Goal: Task Accomplishment & Management: Use online tool/utility

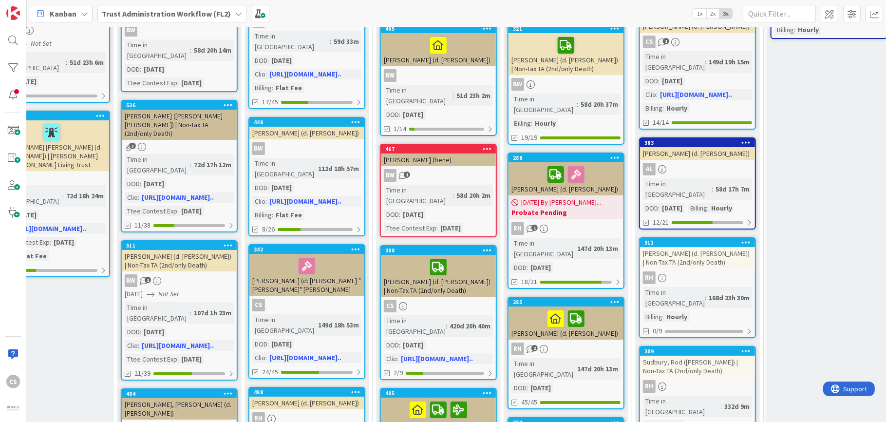
scroll to position [110, 428]
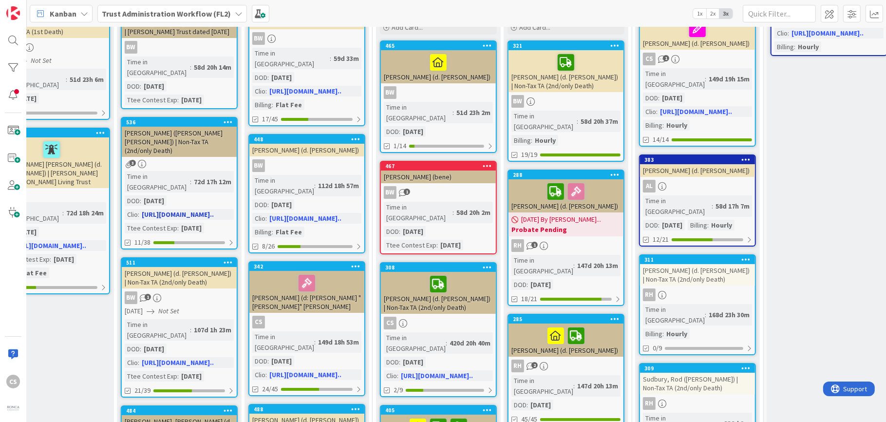
click at [188, 137] on div "Grisez, Stephen (d. James Louis Grisez) | Non-Tax TA (2nd/only Death)" at bounding box center [179, 142] width 115 height 30
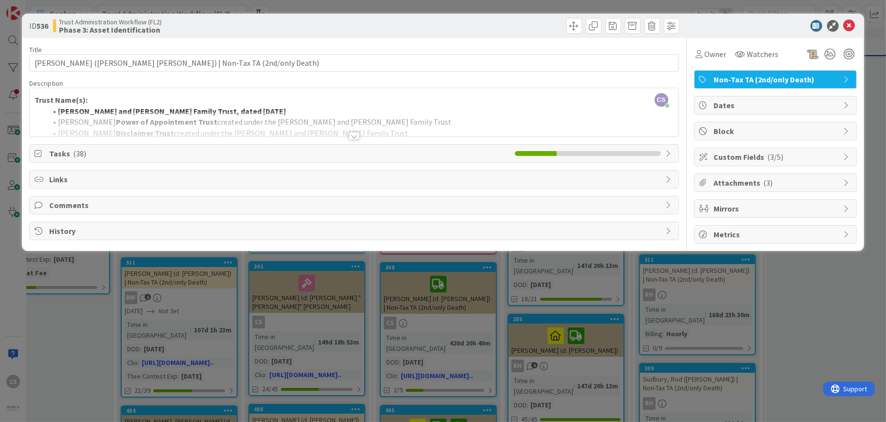
click at [353, 136] on div at bounding box center [354, 136] width 11 height 8
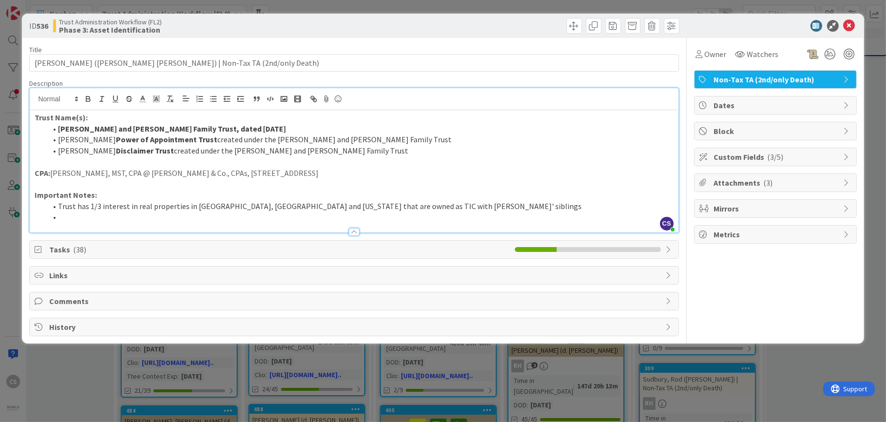
click at [452, 249] on span "Tasks ( 38 )" at bounding box center [279, 250] width 460 height 12
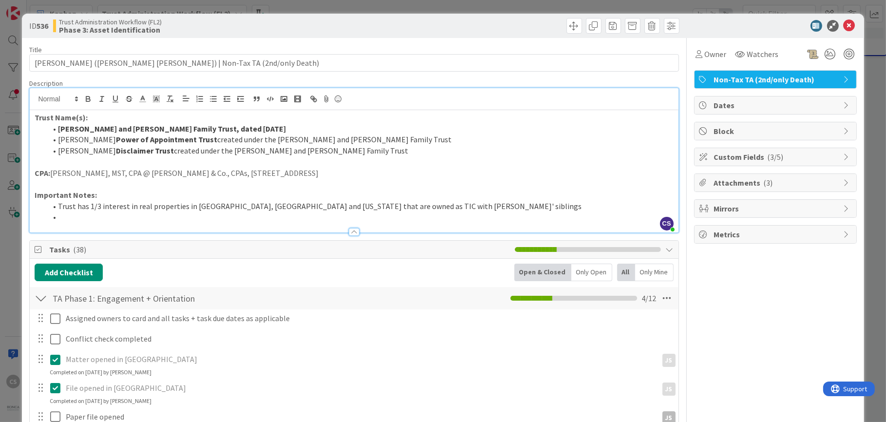
click at [844, 107] on icon at bounding box center [848, 105] width 8 height 8
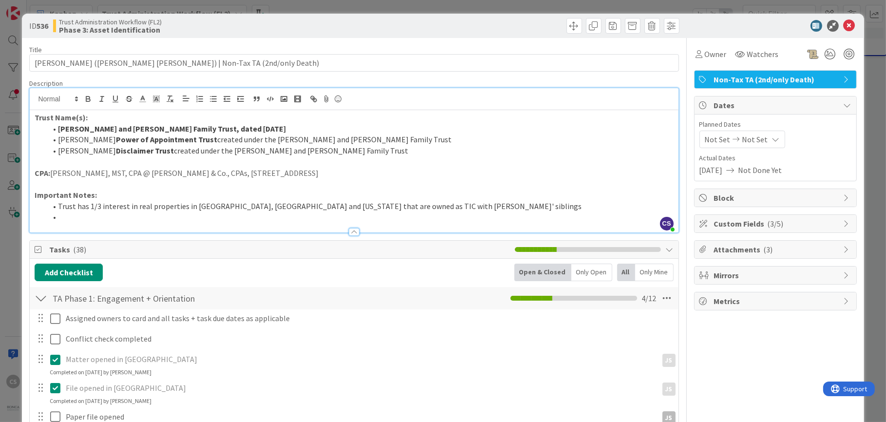
click at [844, 223] on icon at bounding box center [848, 224] width 8 height 8
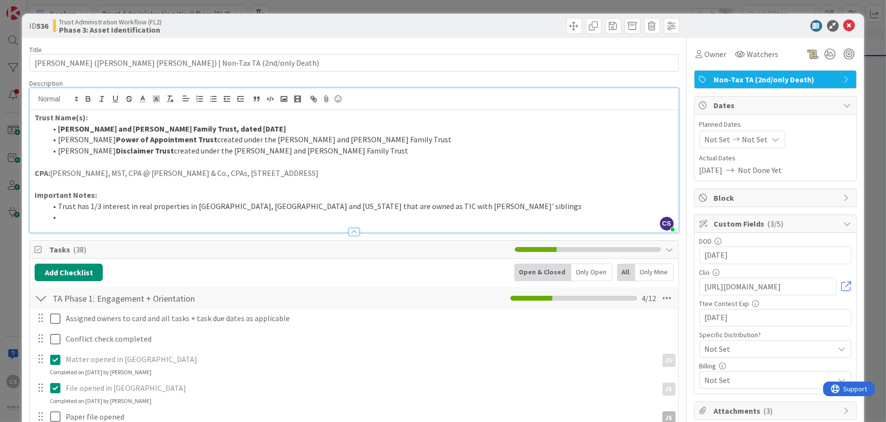
click at [772, 137] on icon at bounding box center [776, 139] width 8 height 8
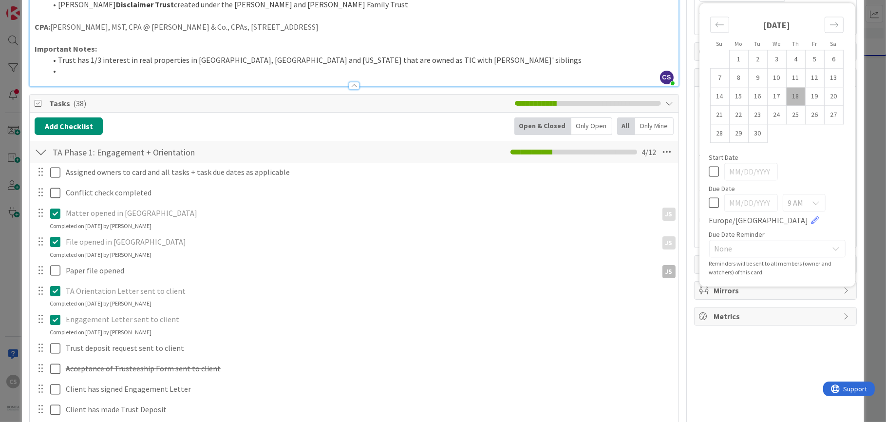
scroll to position [97, 0]
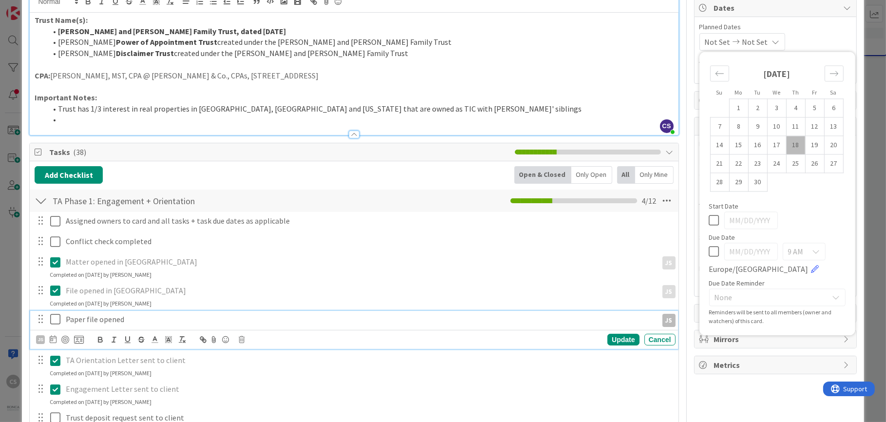
click at [442, 316] on p "Paper file opened" at bounding box center [360, 319] width 588 height 11
